Goal: Task Accomplishment & Management: Use online tool/utility

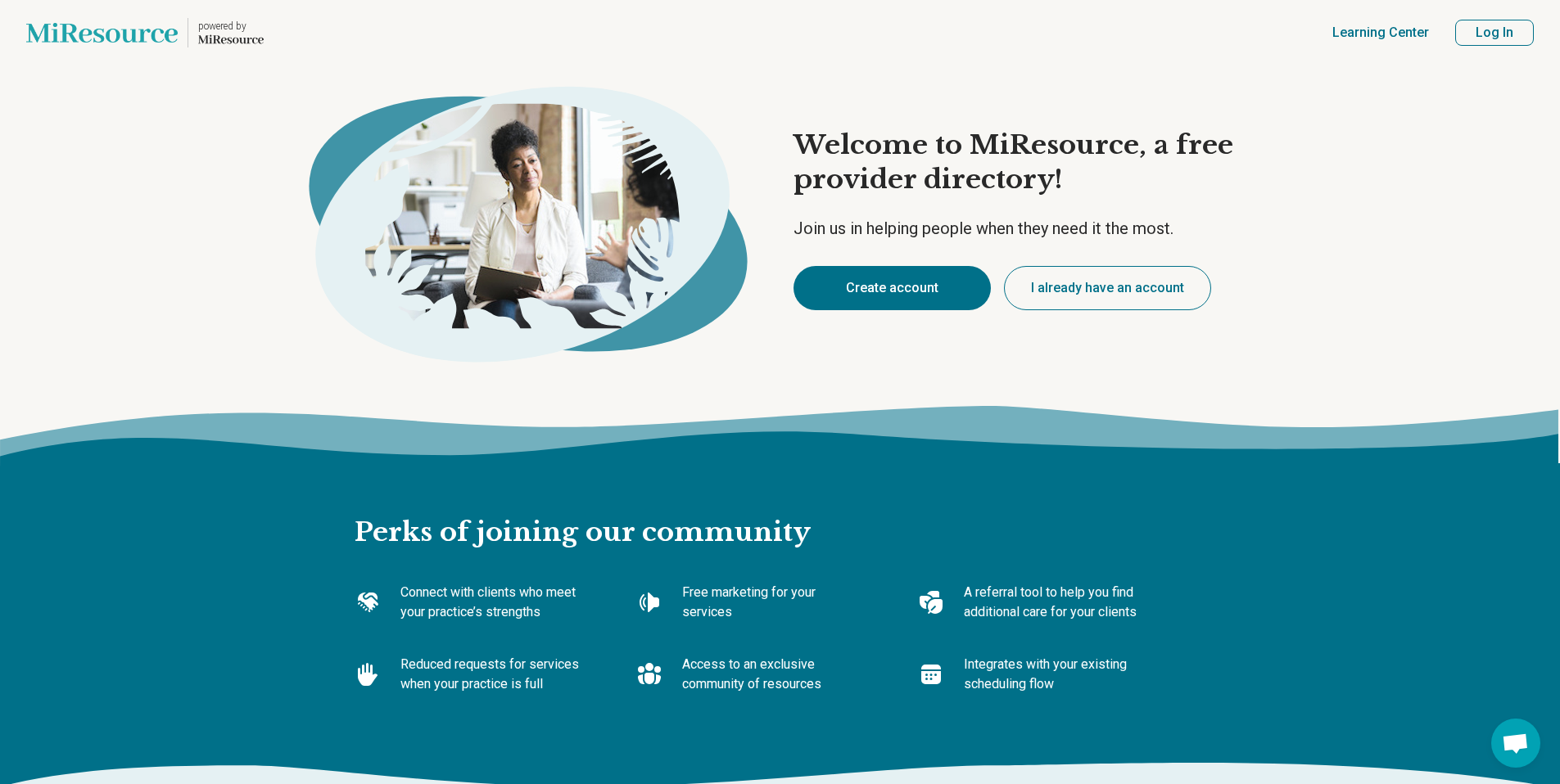
type textarea "*"
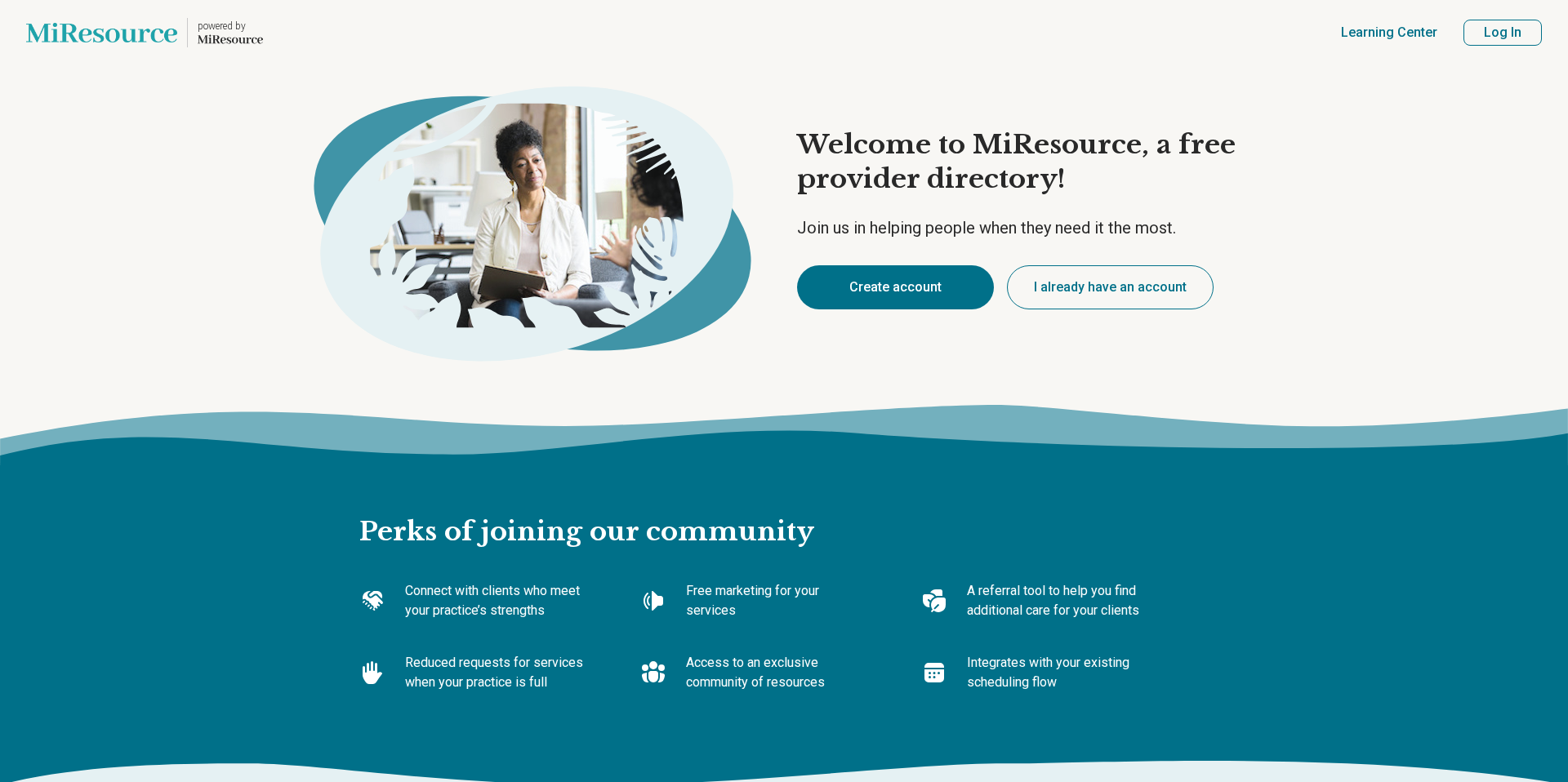
type textarea "*"
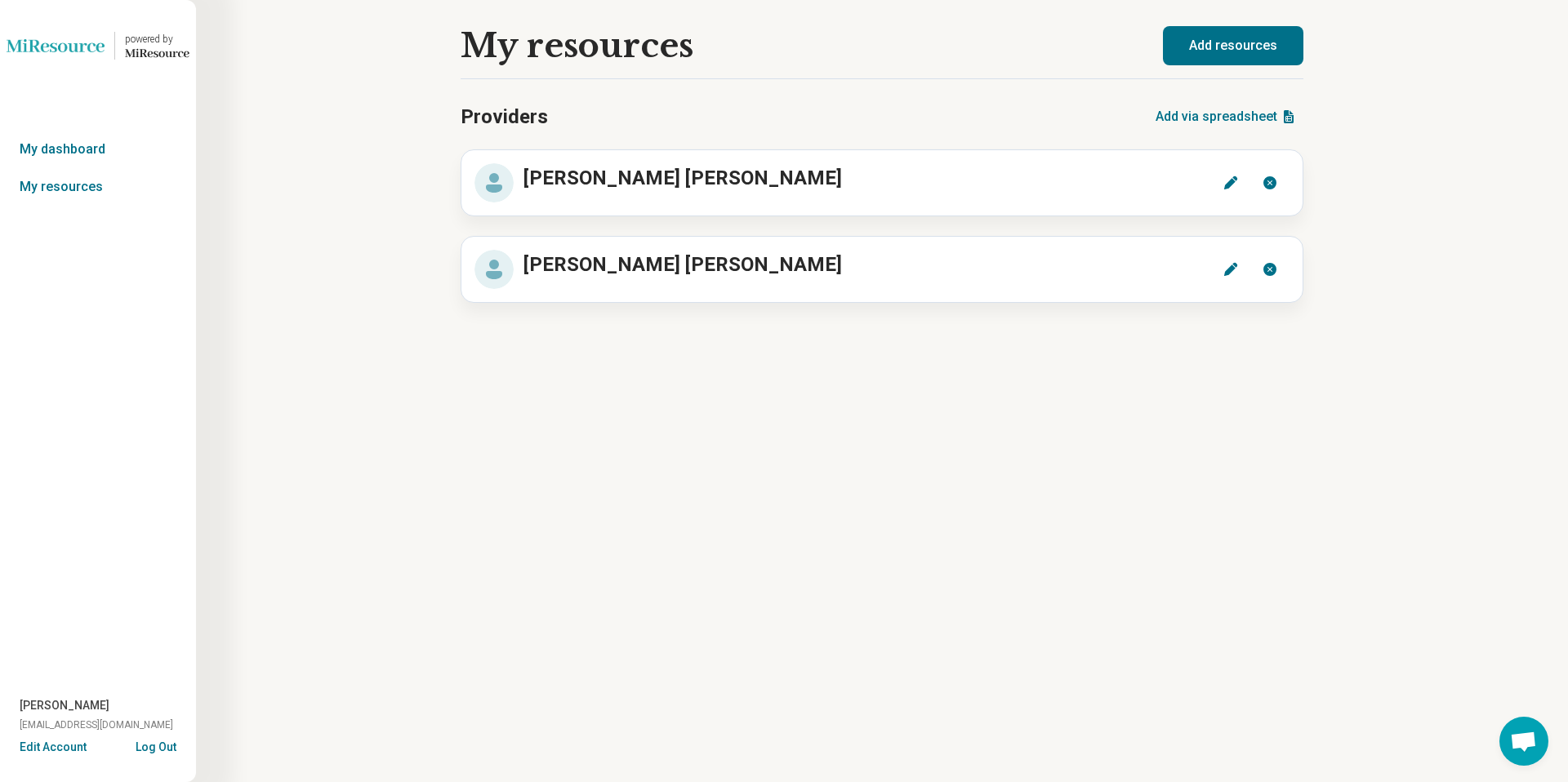
click at [160, 745] on button "Log Out" at bounding box center [155, 746] width 41 height 13
click at [504, 188] on circle at bounding box center [494, 182] width 39 height 39
click at [111, 186] on link "My resources" at bounding box center [98, 187] width 196 height 37
click at [1230, 178] on icon at bounding box center [1230, 182] width 16 height 16
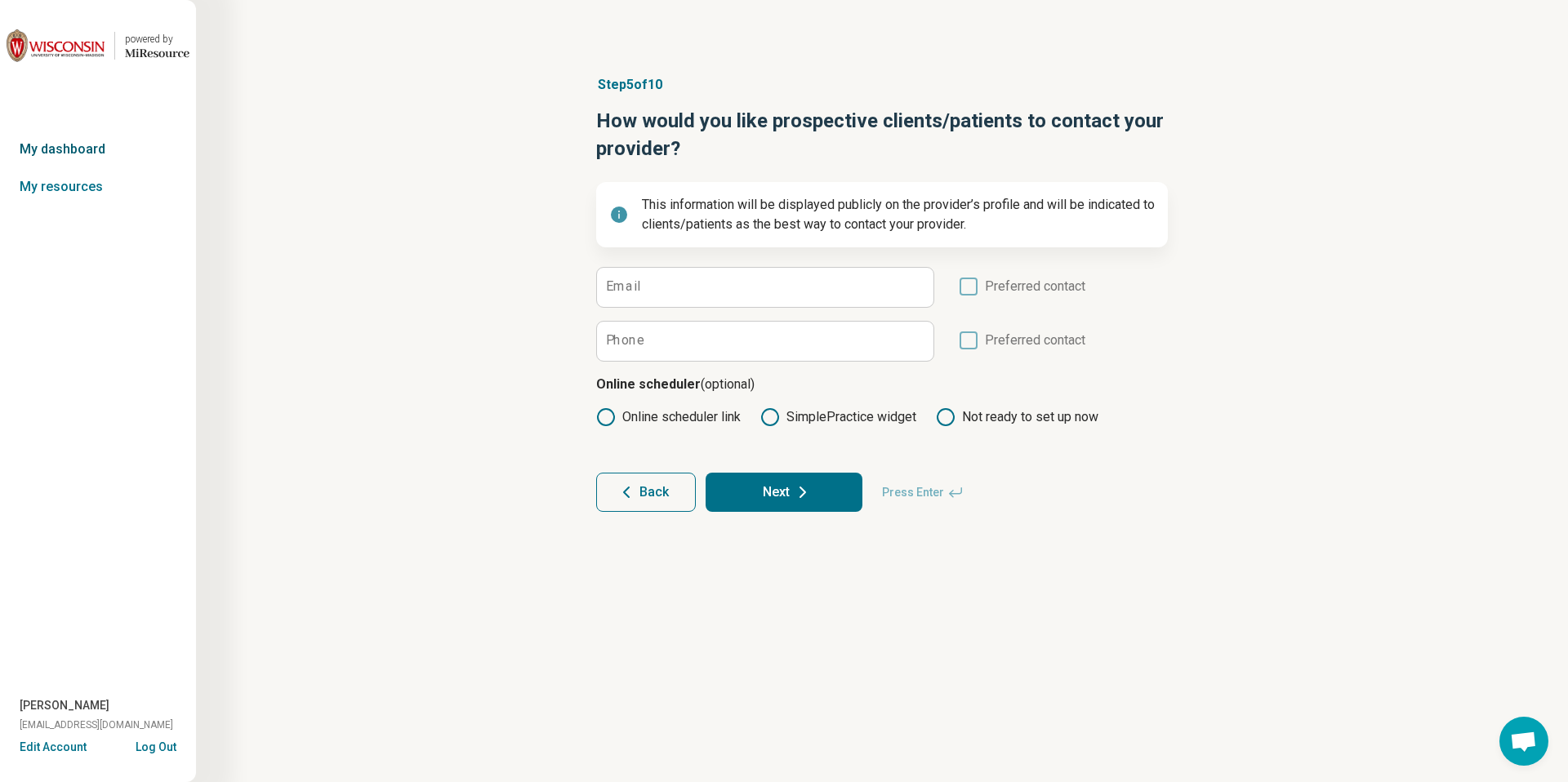
click at [102, 150] on link "My dashboard" at bounding box center [98, 149] width 196 height 37
